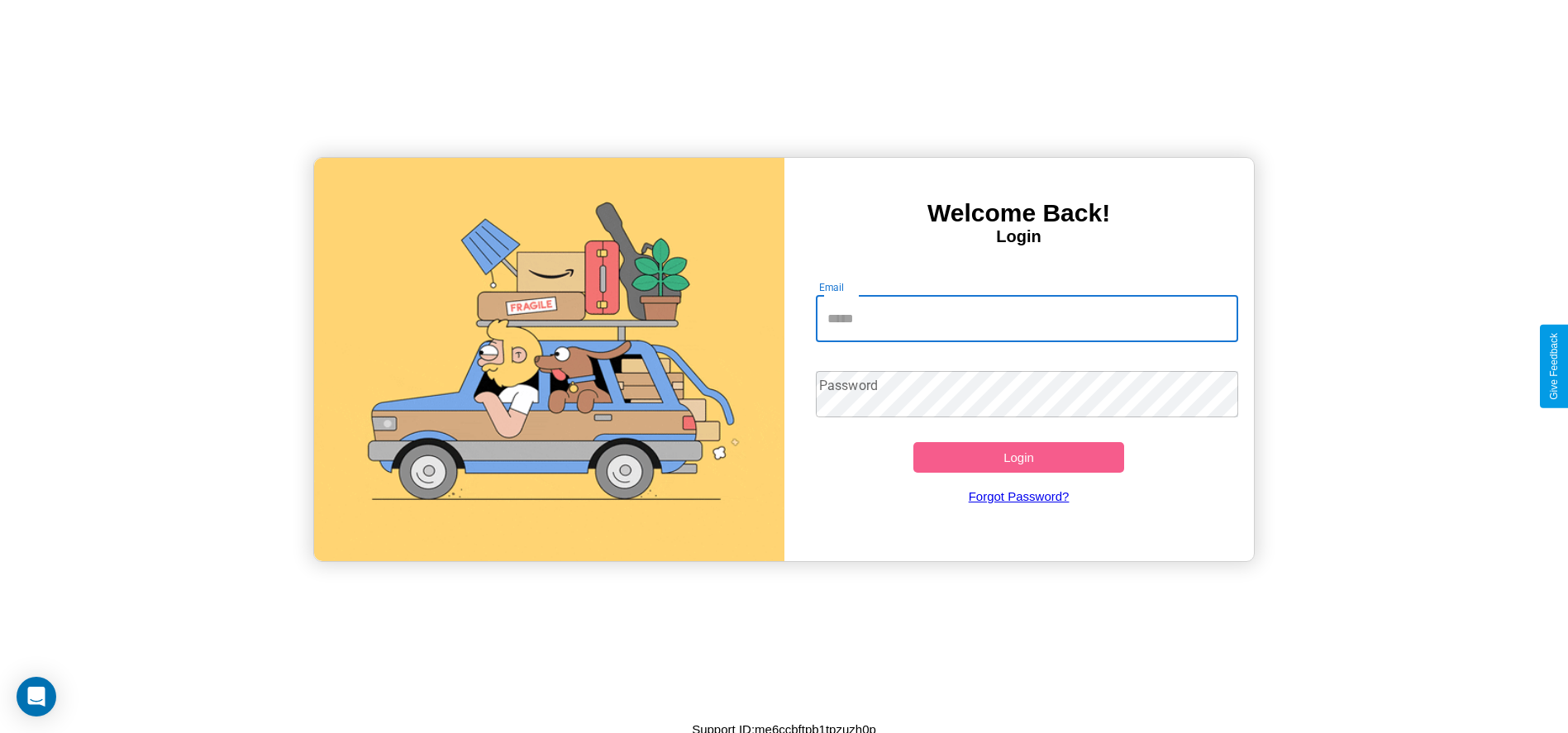
click at [1027, 318] on input "Email" at bounding box center [1027, 319] width 423 height 46
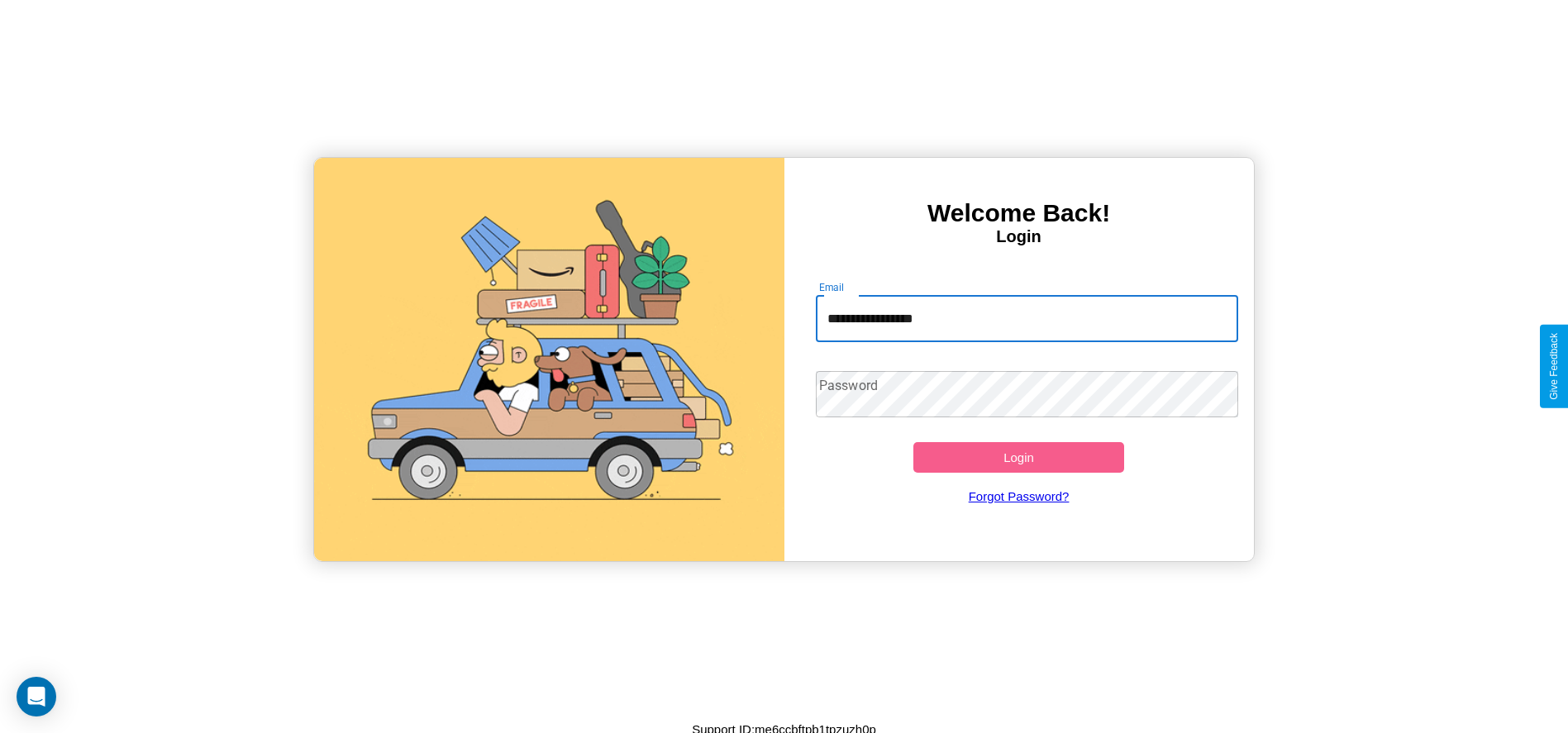
type input "**********"
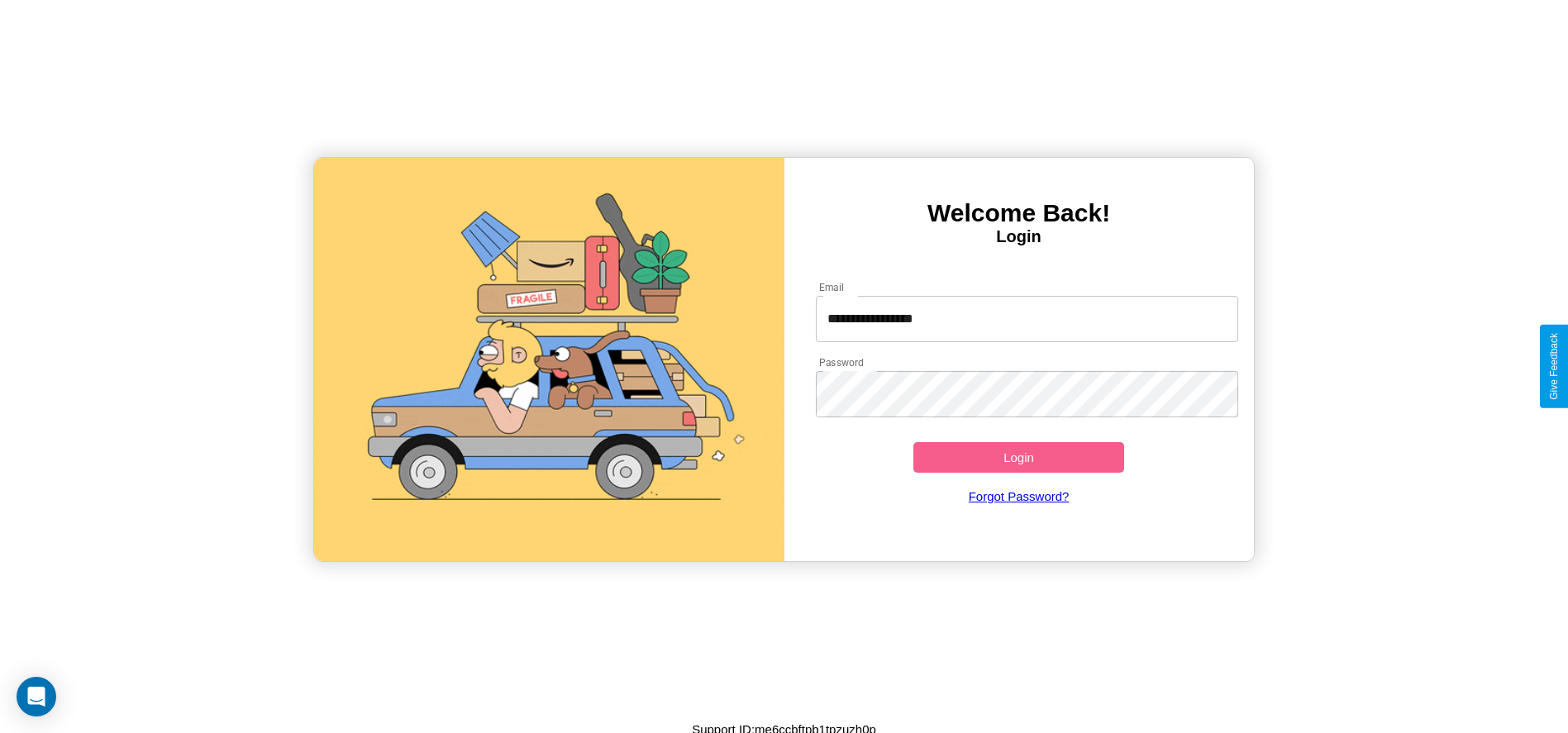
click at [1019, 457] on button "Login" at bounding box center [1019, 457] width 211 height 30
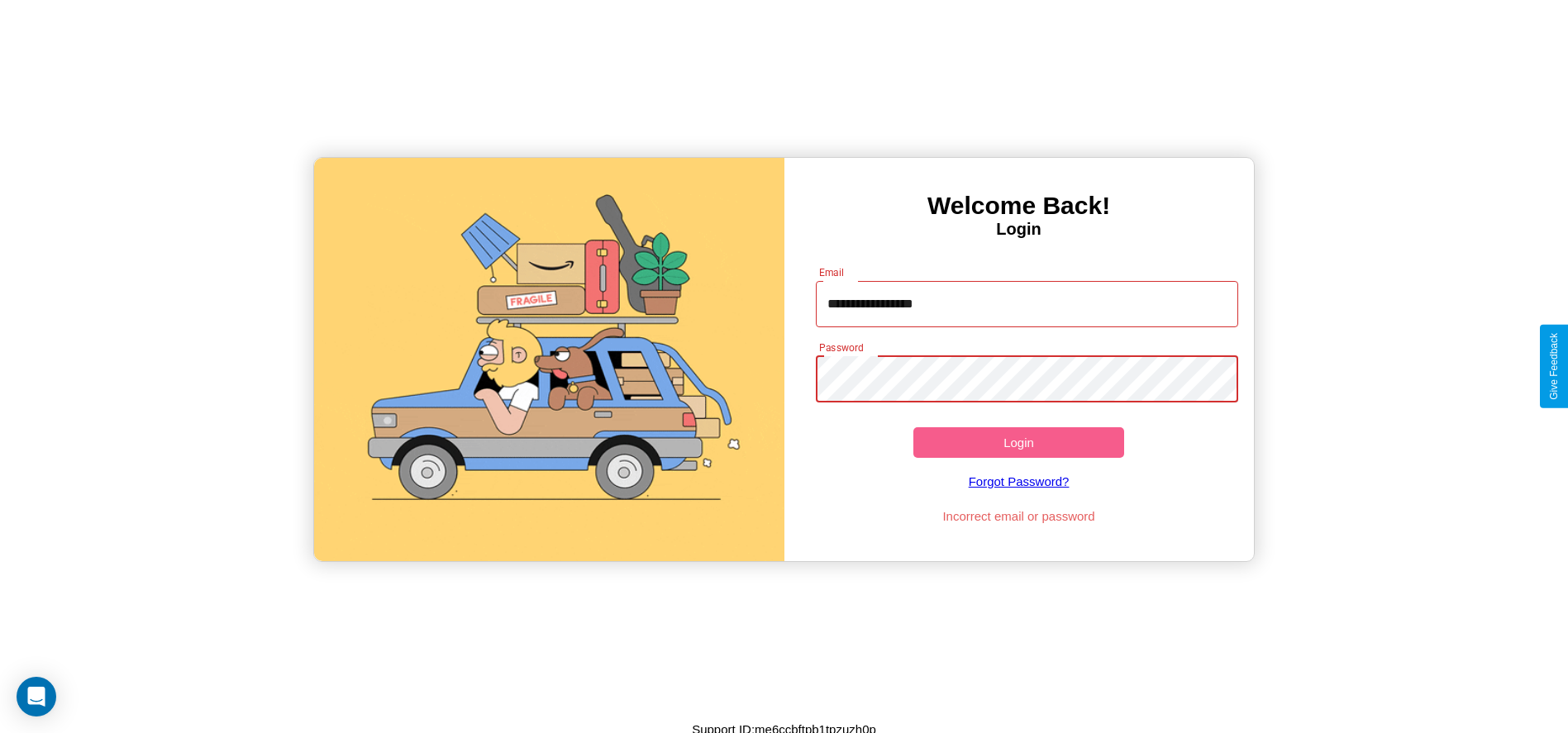
click at [1019, 442] on button "Login" at bounding box center [1019, 442] width 211 height 30
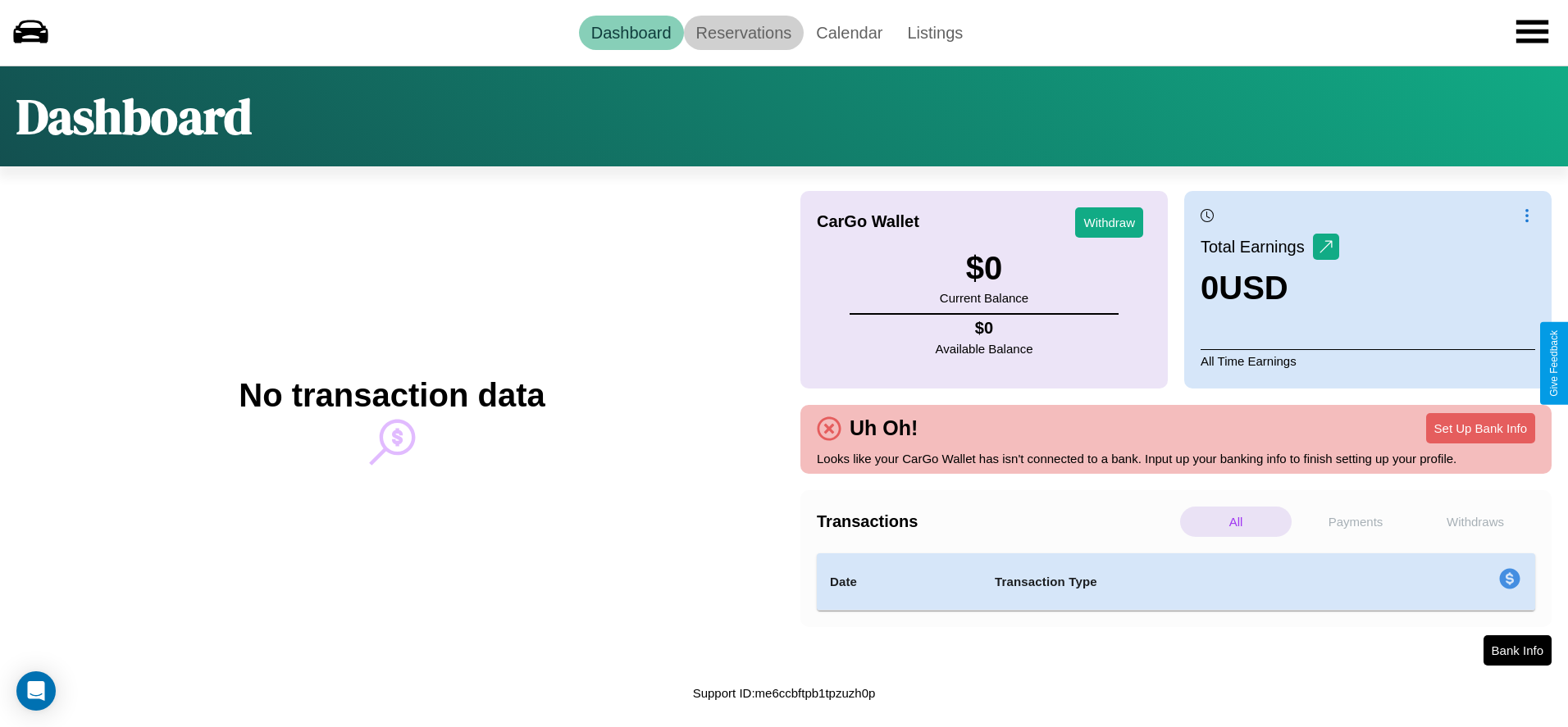
click at [743, 32] on link "Reservations" at bounding box center [744, 33] width 120 height 34
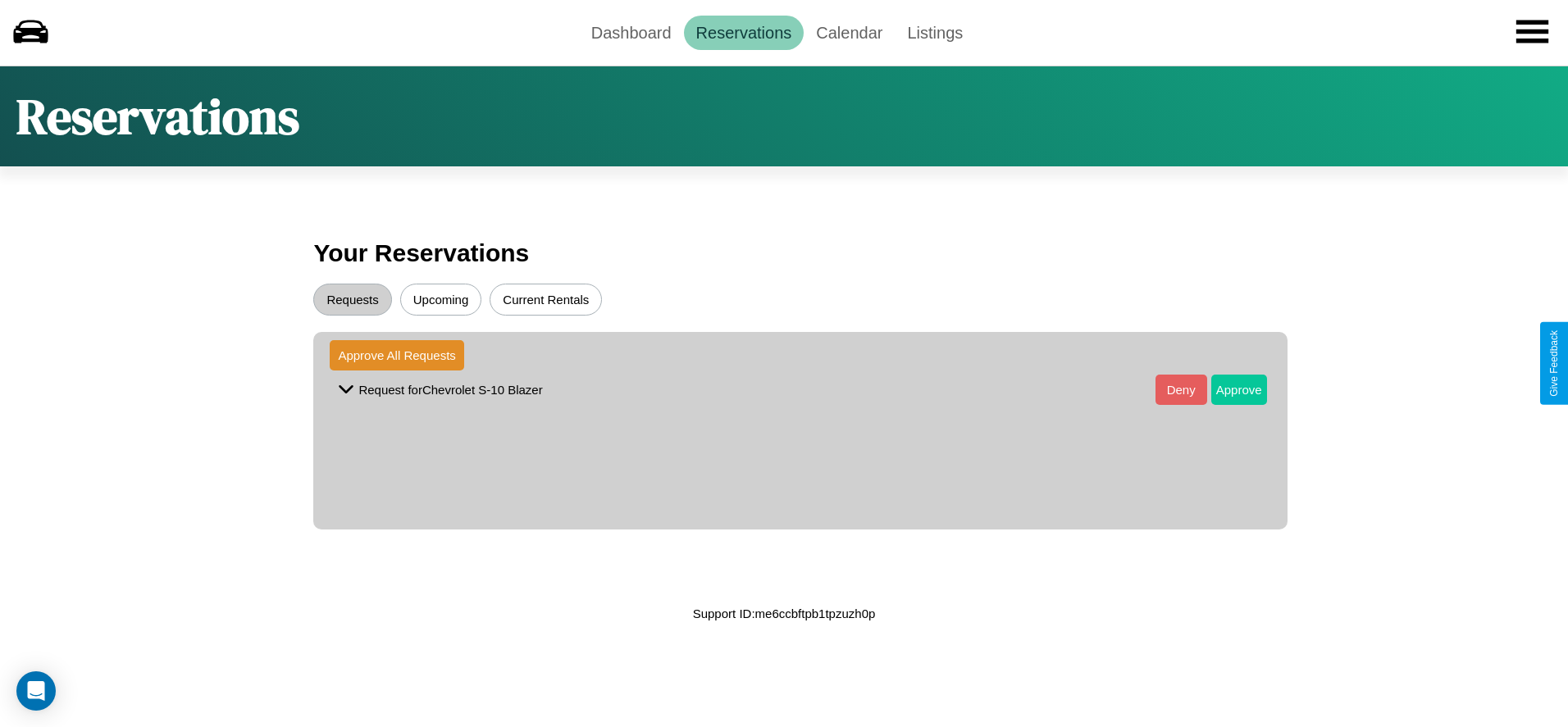
click at [1226, 389] on button "Approve" at bounding box center [1239, 389] width 56 height 30
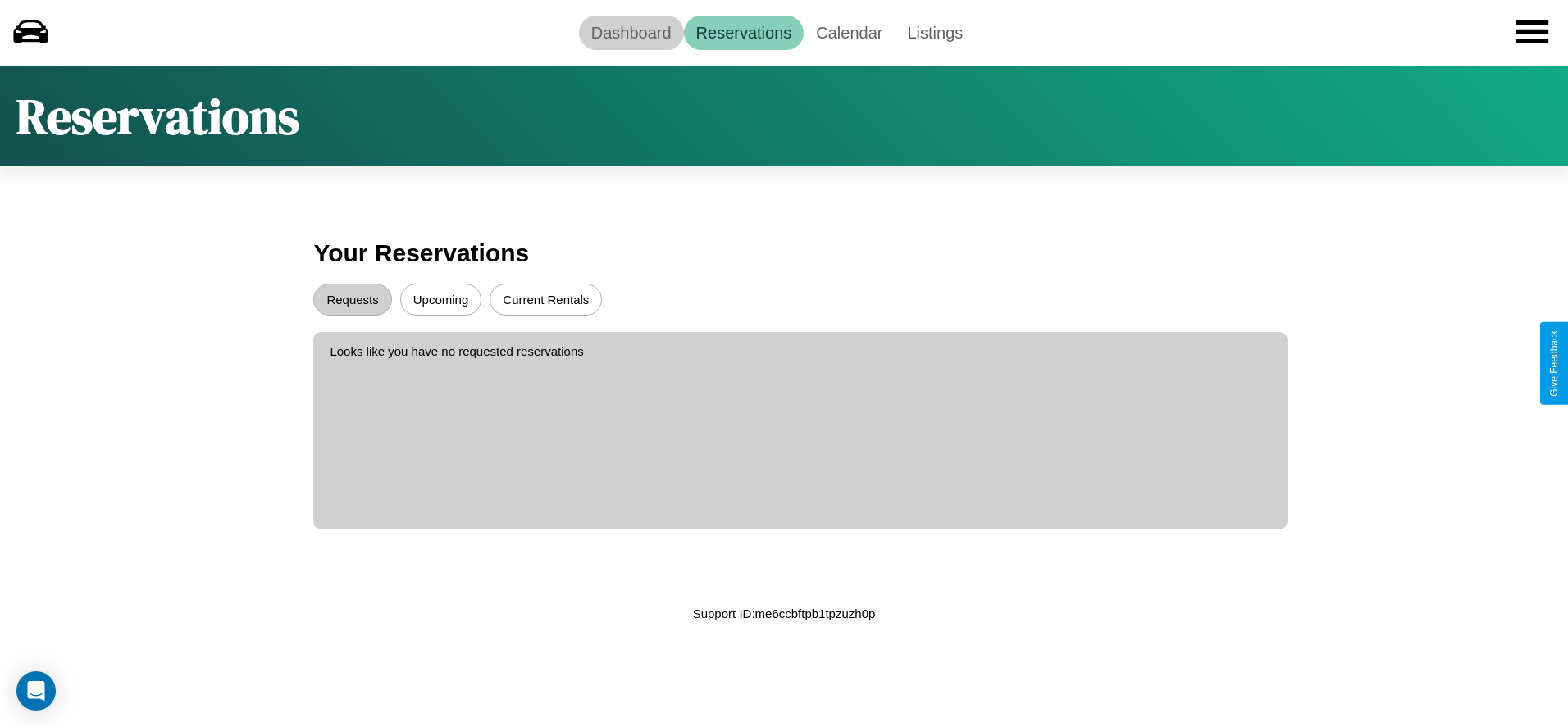
click at [631, 32] on link "Dashboard" at bounding box center [631, 33] width 105 height 34
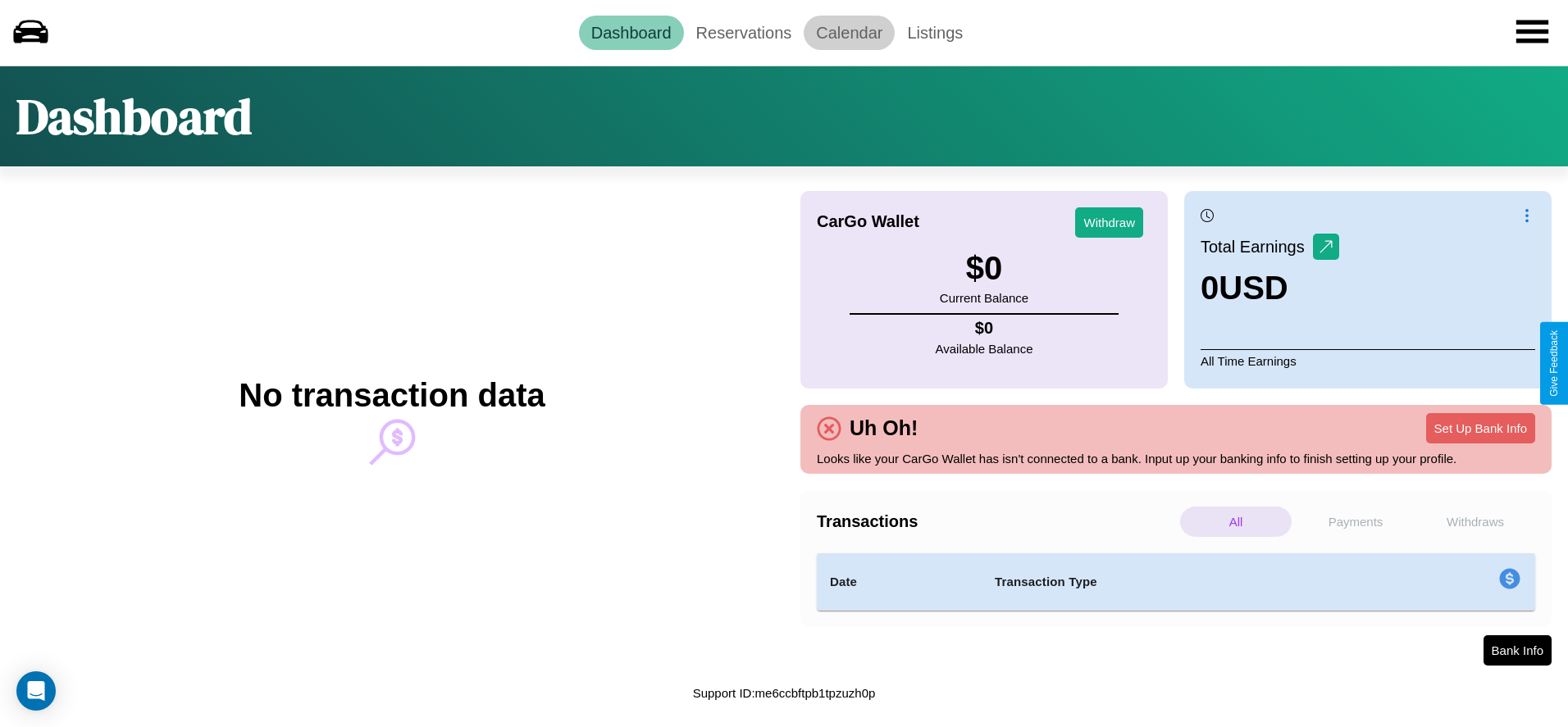
click at [849, 32] on link "Calendar" at bounding box center [849, 33] width 91 height 34
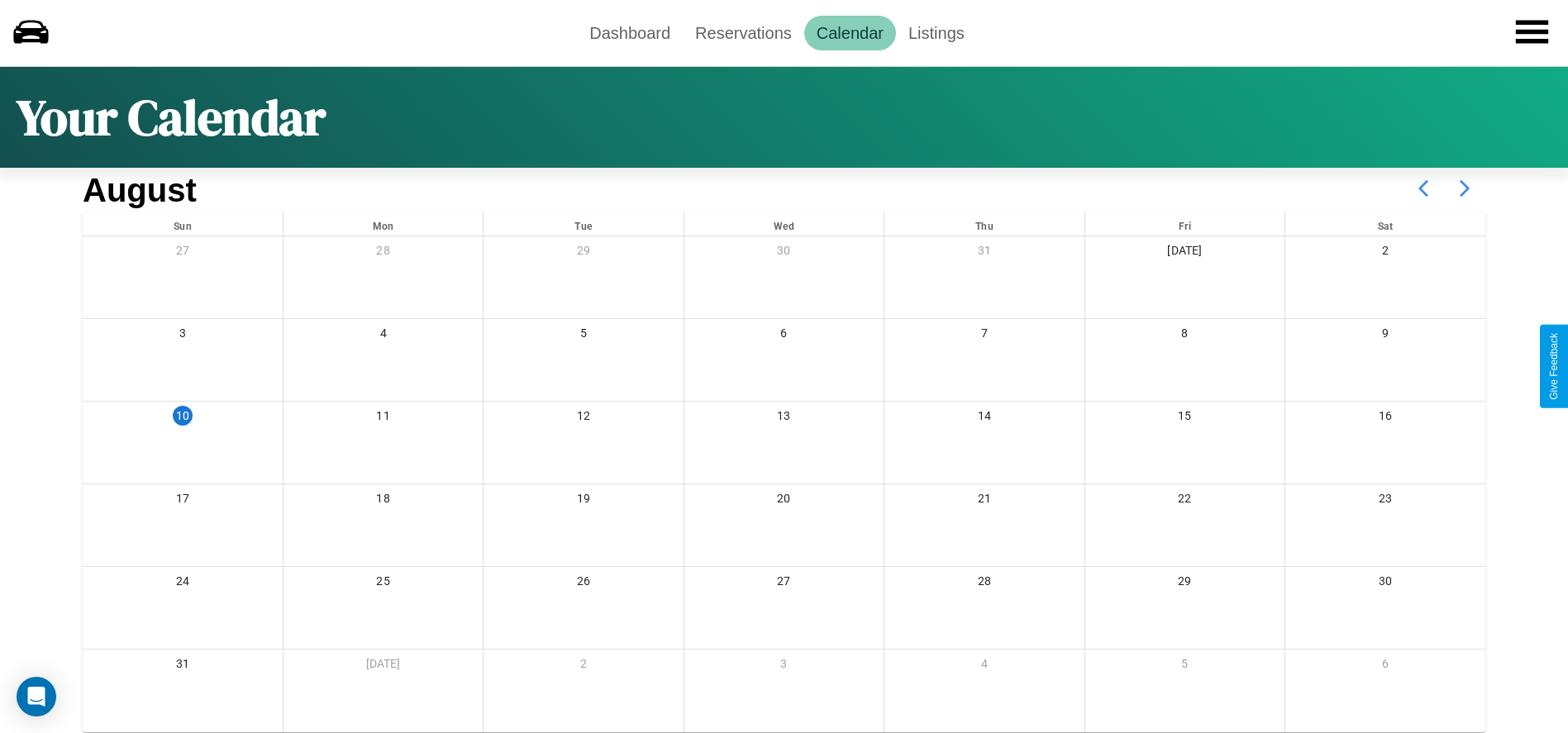
click at [1465, 188] on icon at bounding box center [1465, 188] width 41 height 41
